Goal: Find specific page/section: Locate a particular part of the current website

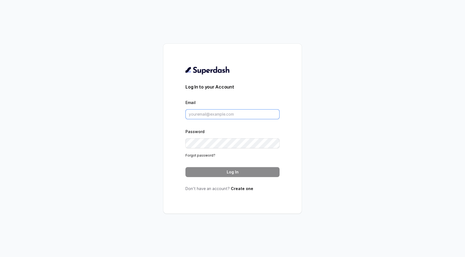
type input "support@trysuperdash.com"
click at [232, 172] on button "Log In" at bounding box center [232, 172] width 94 height 10
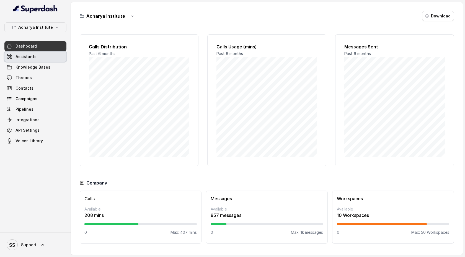
click at [56, 58] on link "Assistants" at bounding box center [35, 57] width 62 height 10
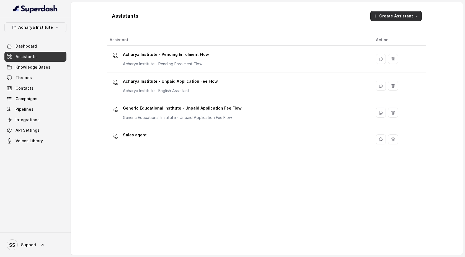
click at [418, 17] on icon "button" at bounding box center [417, 16] width 4 height 4
click at [35, 44] on main "Assistants Create Assistant Assistant Action Acharya Institute - Pending Enrolm…" at bounding box center [232, 128] width 465 height 257
click at [35, 47] on span "Dashboard" at bounding box center [26, 46] width 21 height 6
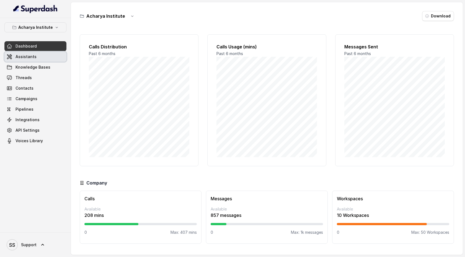
click at [49, 61] on link "Assistants" at bounding box center [35, 57] width 62 height 10
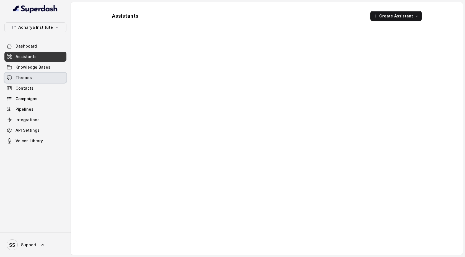
click at [46, 73] on div "Dashboard Assistants Knowledge Bases Threads Contacts Campaigns Pipelines Integ…" at bounding box center [35, 93] width 62 height 105
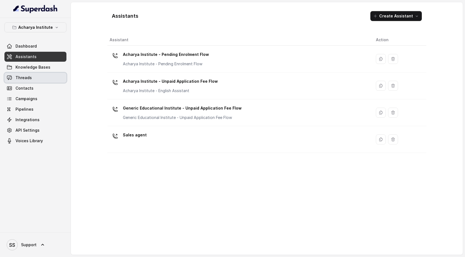
click at [45, 77] on link "Threads" at bounding box center [35, 78] width 62 height 10
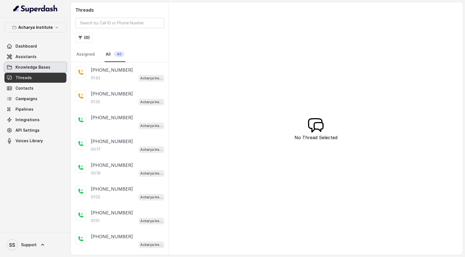
click at [44, 67] on span "Knowledge Bases" at bounding box center [33, 68] width 35 height 6
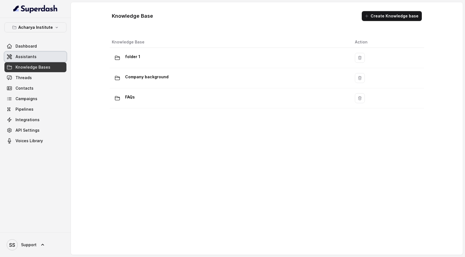
click at [43, 57] on link "Assistants" at bounding box center [35, 57] width 62 height 10
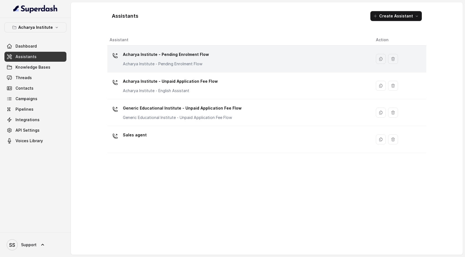
click at [246, 61] on div "Acharya Institute - Pending Enrolment Flow Acharya Institute - Pending Enrolmen…" at bounding box center [238, 59] width 257 height 18
